Goal: Information Seeking & Learning: Find specific fact

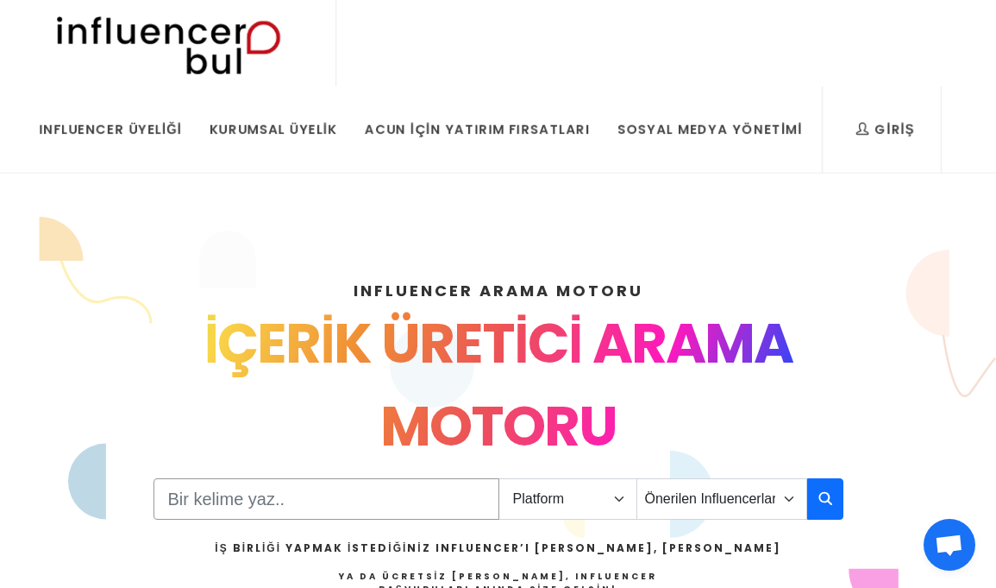
click at [311, 502] on input "Search" at bounding box center [327, 498] width 346 height 41
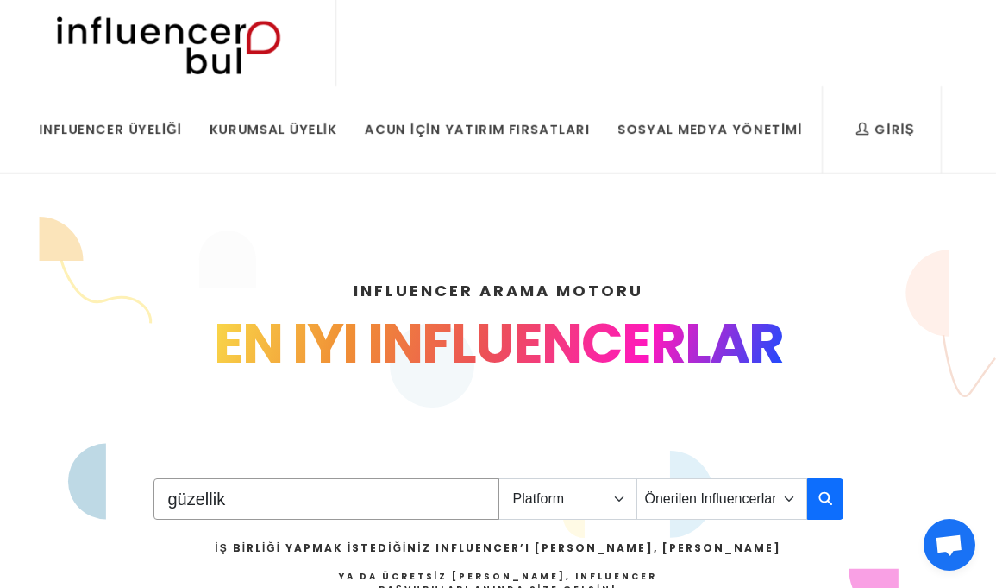
type input "güzellik"
click at [591, 512] on select "Platform Instagram Facebook Youtube Tiktok Twitter Twitch" at bounding box center [568, 498] width 139 height 41
select select "1"
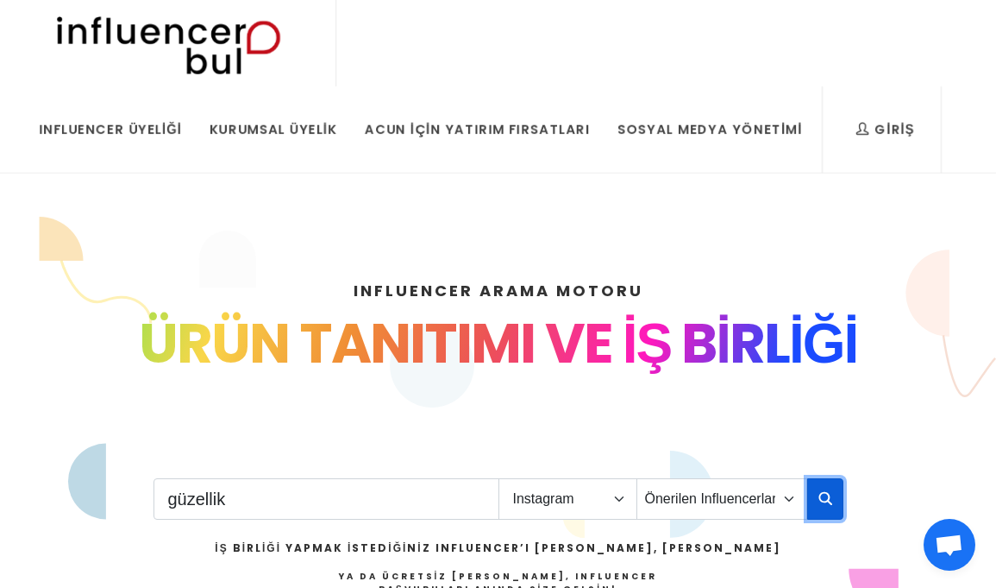
click at [819, 494] on icon "button" at bounding box center [826, 497] width 14 height 21
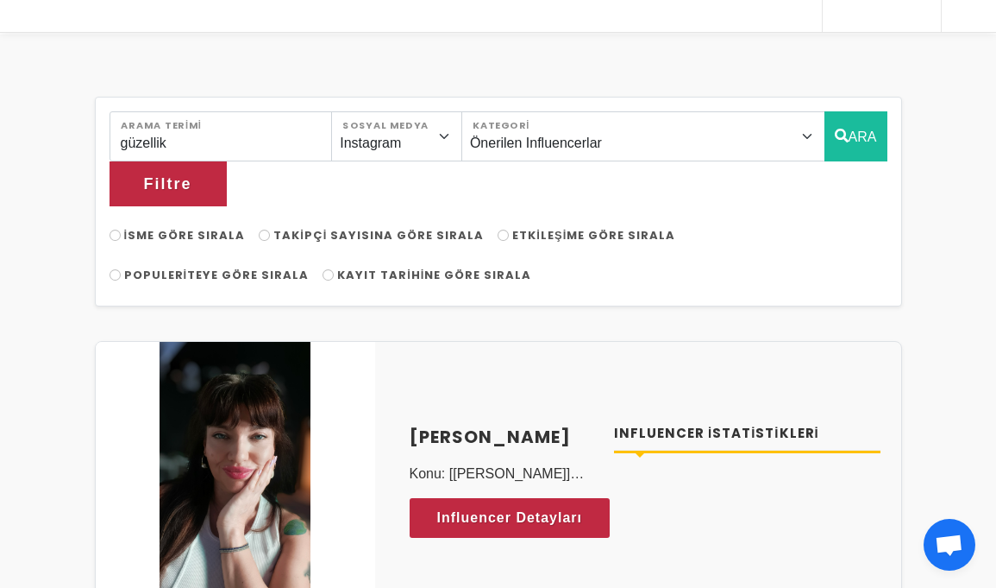
scroll to position [368, 0]
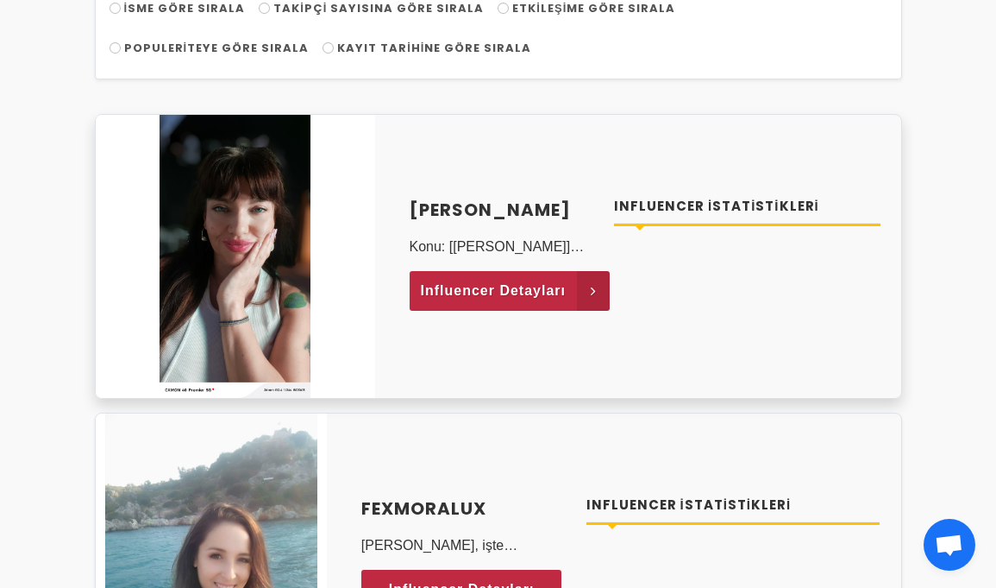
click at [529, 278] on span "Influencer Detayları" at bounding box center [494, 291] width 146 height 26
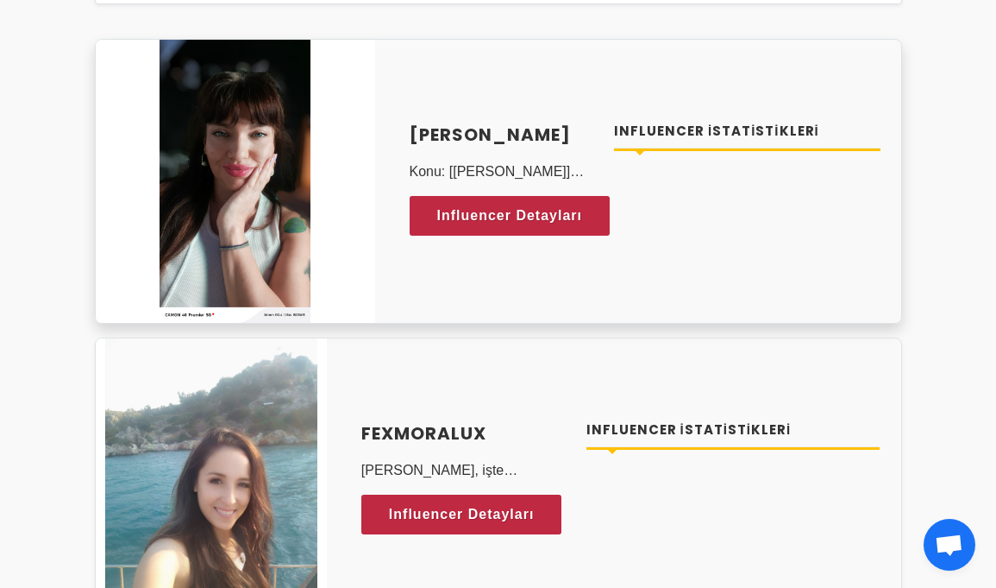
scroll to position [443, 0]
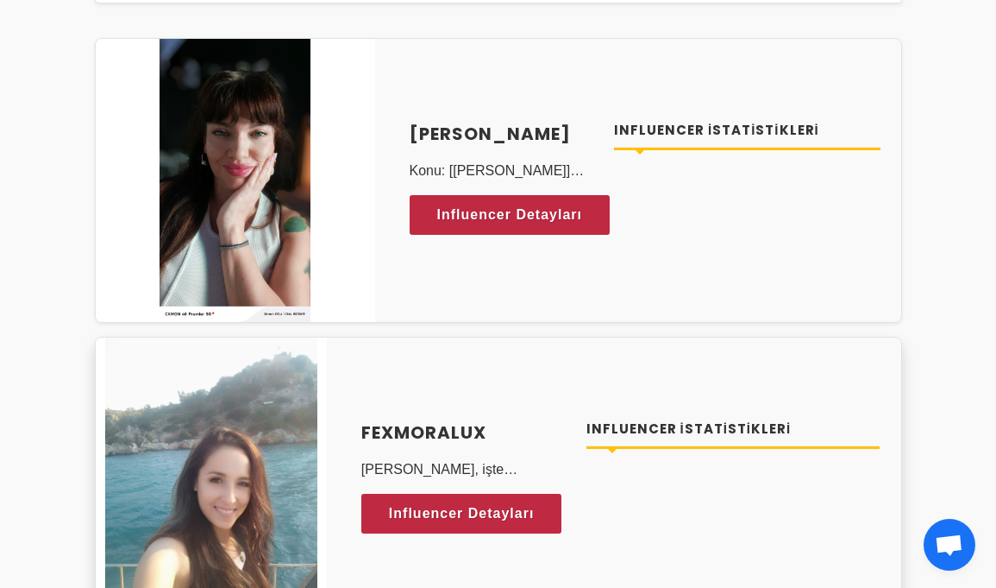
click at [495, 459] on p "Tamam kanka, işte güncellenmiş hâli: --- *Merhaba, iyi günler dilerim.* Ben Fex…" at bounding box center [463, 469] width 204 height 21
click at [433, 419] on h4 "Fexmoralux" at bounding box center [463, 432] width 204 height 26
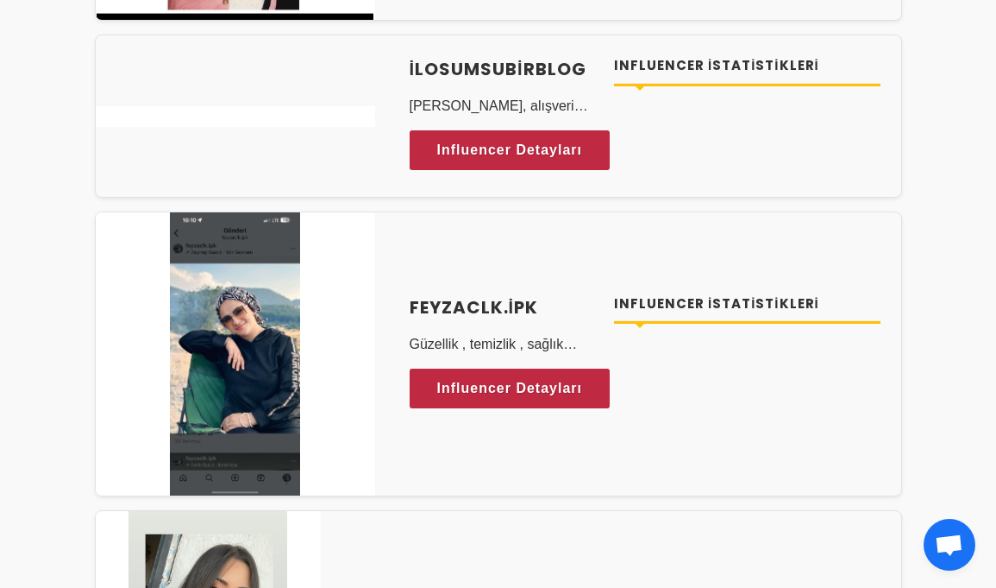
scroll to position [1568, 0]
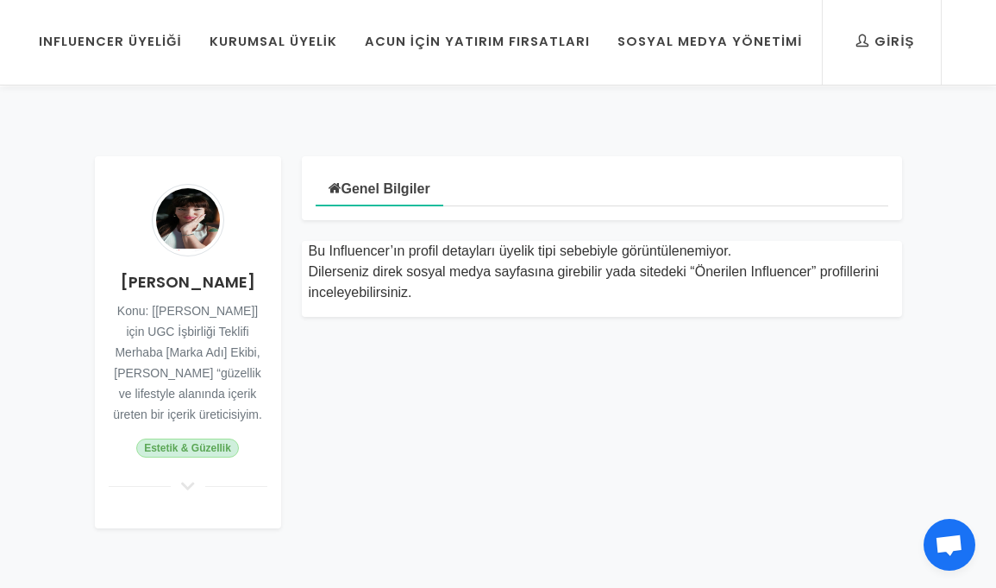
scroll to position [83, 0]
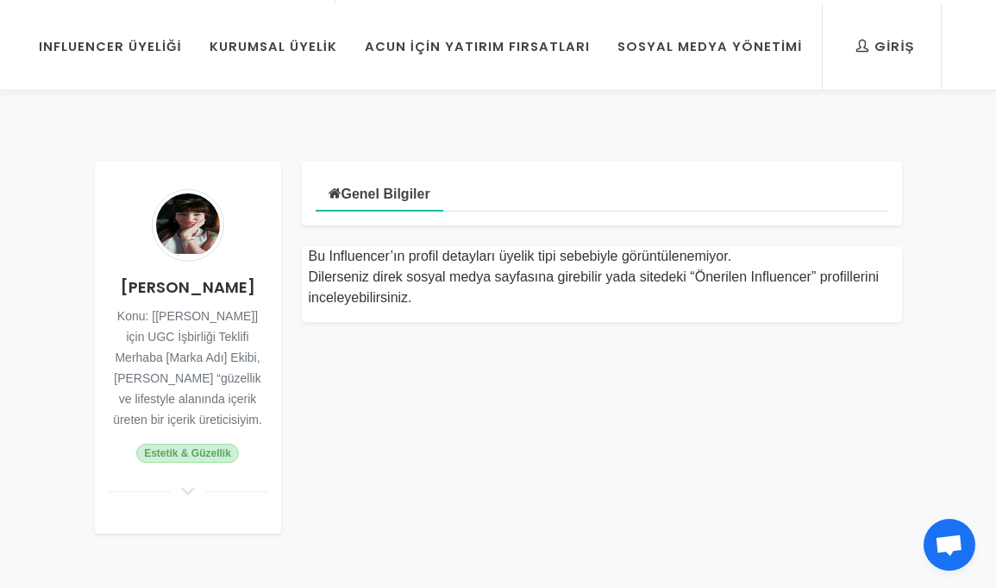
click at [188, 493] on icon at bounding box center [188, 491] width 21 height 16
click at [189, 453] on span "Estetik & Güzellik" at bounding box center [187, 452] width 102 height 19
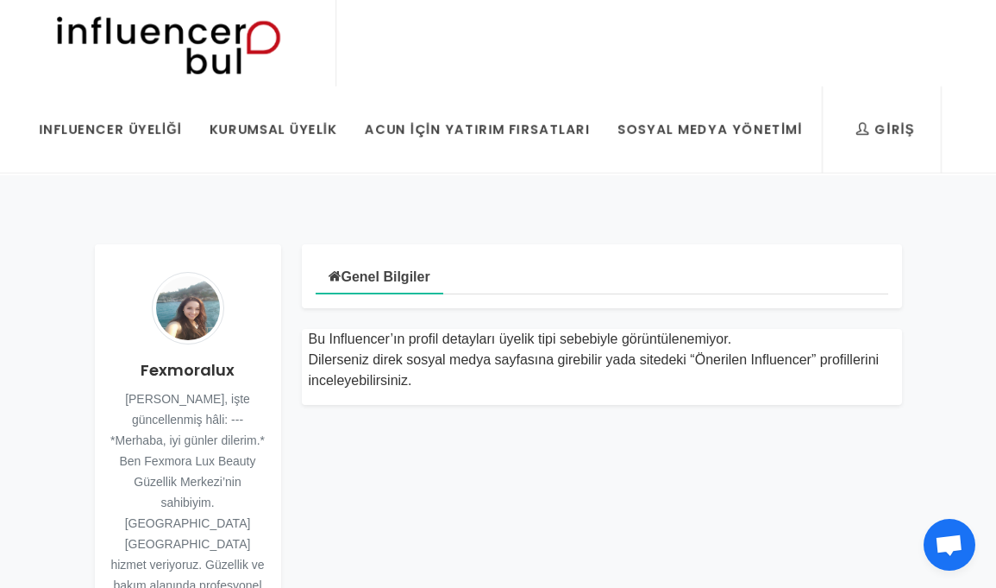
click at [198, 363] on h4 "Fexmoralux" at bounding box center [188, 369] width 159 height 23
copy div "Fexmoralux"
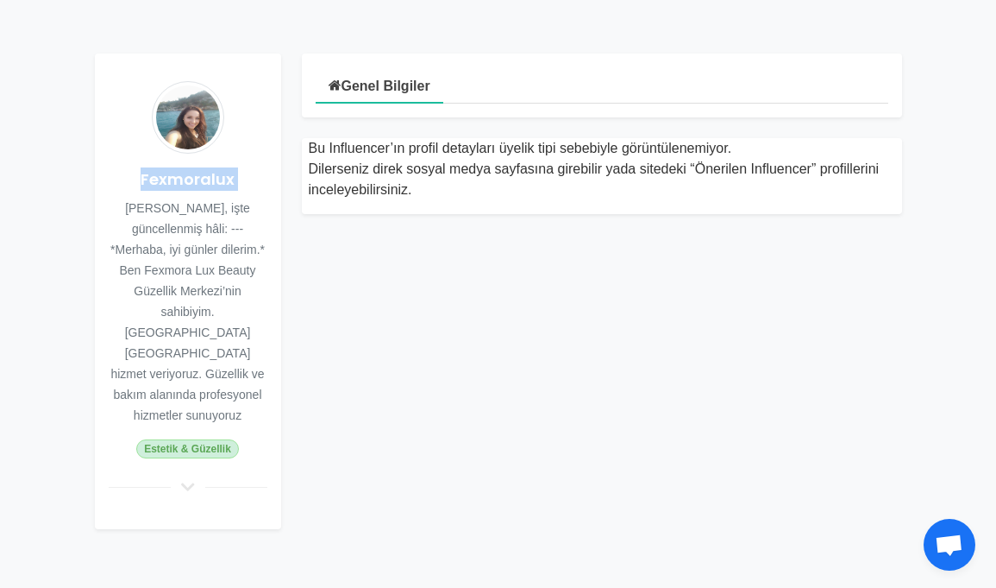
scroll to position [193, 0]
